Goal: Task Accomplishment & Management: Manage account settings

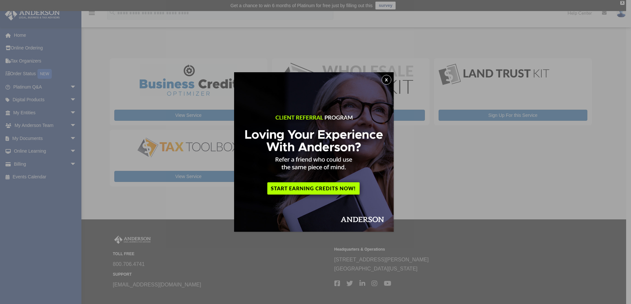
click at [389, 78] on button "x" at bounding box center [387, 80] width 10 height 10
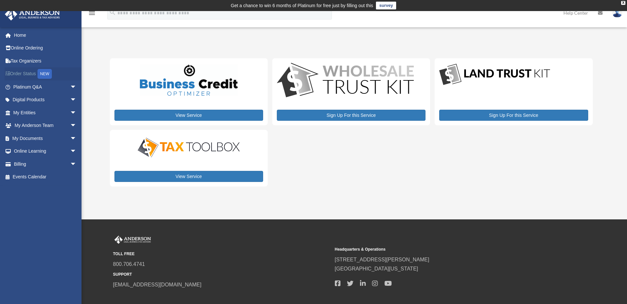
click at [19, 72] on link "Order Status NEW" at bounding box center [46, 73] width 82 height 13
click at [24, 47] on link "Online Ordering" at bounding box center [46, 48] width 82 height 13
click at [21, 164] on link "Billing arrow_drop_down" at bounding box center [46, 164] width 82 height 13
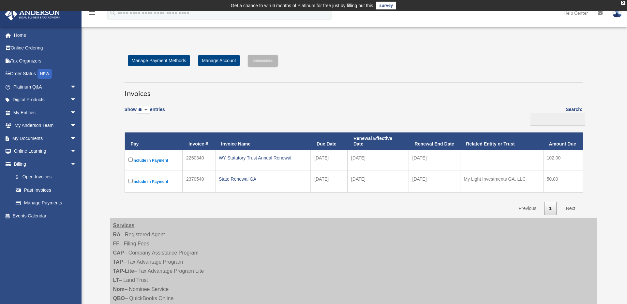
click at [615, 14] on img at bounding box center [617, 12] width 10 height 9
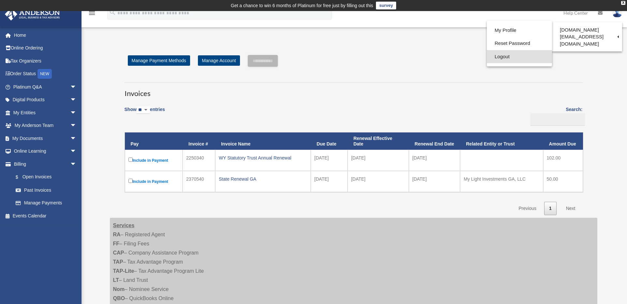
click at [493, 55] on link "Logout" at bounding box center [518, 56] width 65 height 13
